Goal: Find specific page/section: Find specific page/section

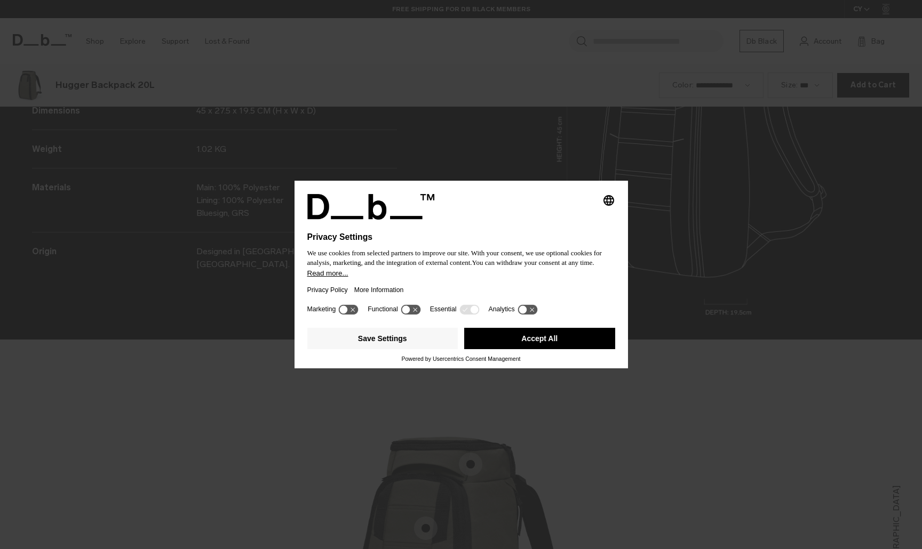
scroll to position [1648, 0]
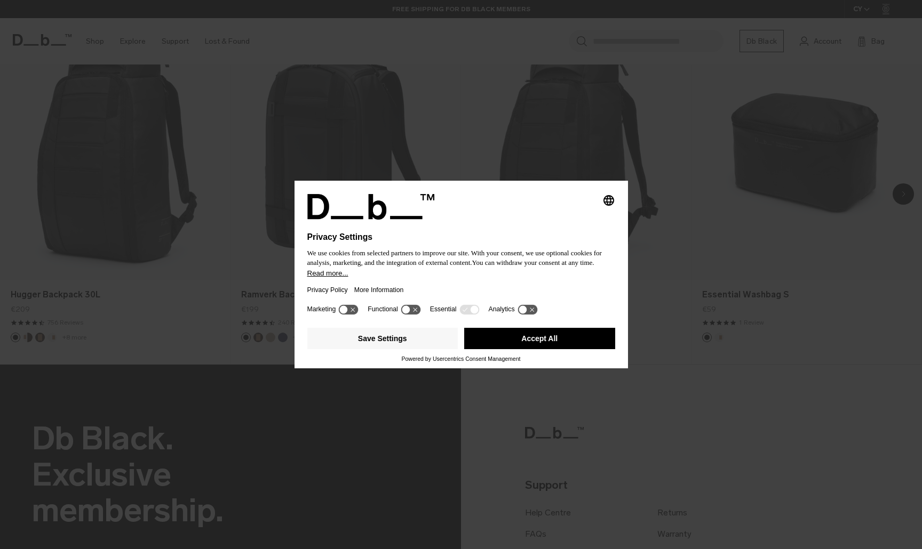
scroll to position [840, 0]
